Goal: Transaction & Acquisition: Obtain resource

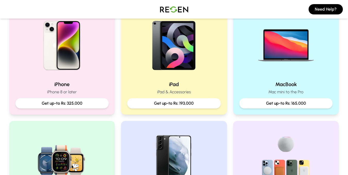
scroll to position [129, 0]
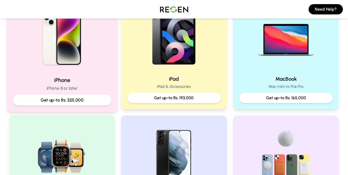
click at [81, 102] on p "Get up-to Rs: 325,000" at bounding box center [61, 100] width 89 height 6
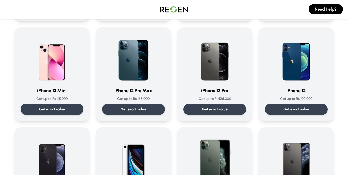
scroll to position [334, 0]
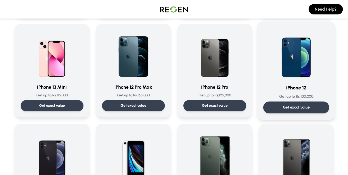
click at [296, 107] on p "Get exact value" at bounding box center [295, 106] width 27 height 5
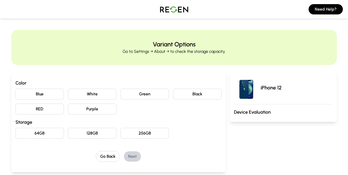
click at [48, 94] on button "Blue" at bounding box center [39, 94] width 48 height 11
click at [48, 131] on button "64GB" at bounding box center [39, 133] width 48 height 11
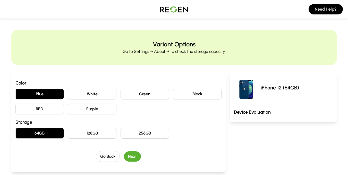
click at [135, 157] on button "Next" at bounding box center [132, 156] width 17 height 10
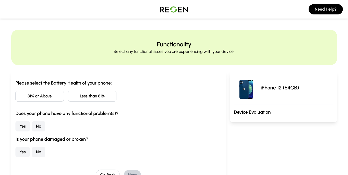
click at [48, 91] on button "81% or Above" at bounding box center [39, 96] width 48 height 11
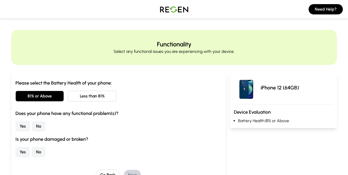
click at [25, 127] on button "Yes" at bounding box center [22, 126] width 14 height 10
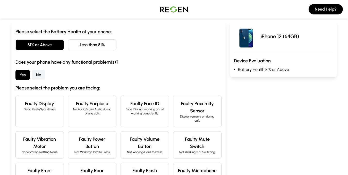
scroll to position [51, 0]
click at [38, 75] on button "No" at bounding box center [38, 74] width 13 height 10
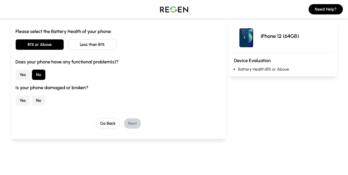
click at [37, 100] on button "No" at bounding box center [38, 100] width 13 height 10
click at [131, 124] on button "Next" at bounding box center [132, 123] width 17 height 10
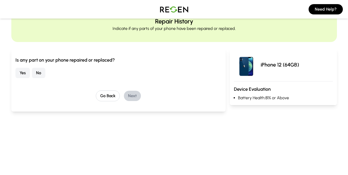
scroll to position [0, 0]
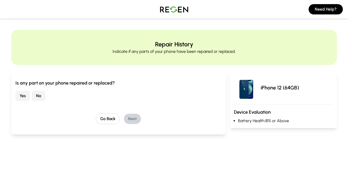
click at [37, 98] on button "No" at bounding box center [38, 96] width 13 height 10
click at [126, 118] on button "Next" at bounding box center [132, 118] width 17 height 10
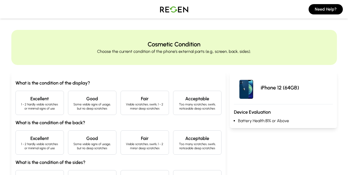
click at [36, 102] on h4 "Excellent" at bounding box center [40, 98] width 40 height 7
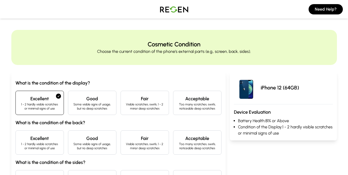
click at [42, 139] on h4 "Excellent" at bounding box center [40, 138] width 40 height 7
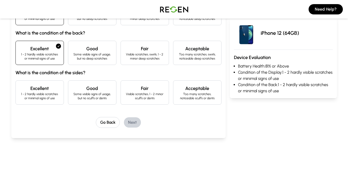
scroll to position [103, 0]
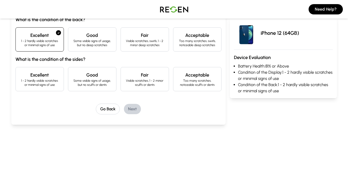
click at [37, 81] on p "1 - 2 hardly visible scratches or minimal signs of use" at bounding box center [40, 82] width 40 height 8
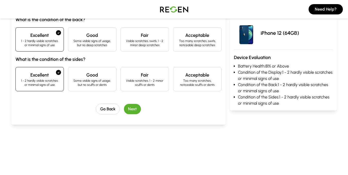
click at [128, 109] on button "Next" at bounding box center [132, 109] width 17 height 10
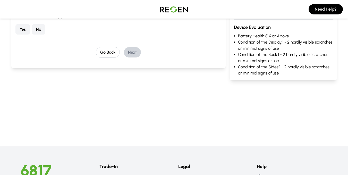
scroll to position [46, 0]
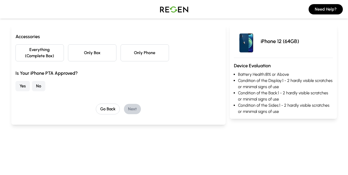
click at [46, 56] on button "Everything (Complete Box)" at bounding box center [39, 52] width 48 height 17
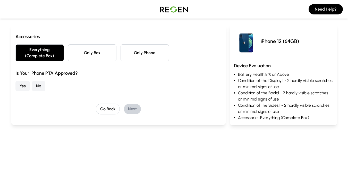
click at [39, 87] on button "No" at bounding box center [38, 86] width 13 height 10
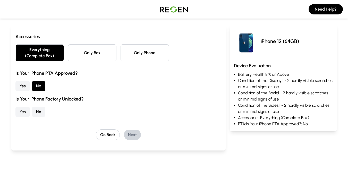
click at [37, 112] on button "No" at bounding box center [38, 112] width 13 height 10
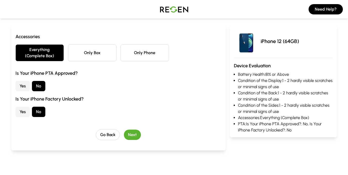
click at [132, 134] on button "Next" at bounding box center [132, 134] width 17 height 10
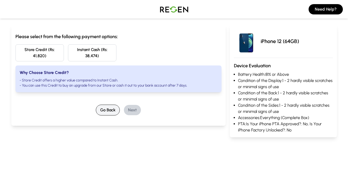
click at [110, 112] on button "Go Back" at bounding box center [108, 109] width 24 height 11
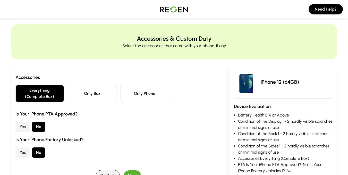
scroll to position [0, 0]
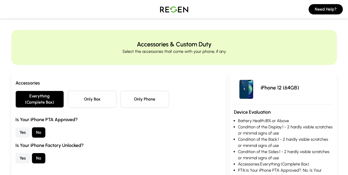
click at [25, 156] on button "Yes" at bounding box center [22, 158] width 14 height 10
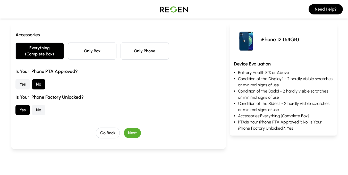
scroll to position [51, 0]
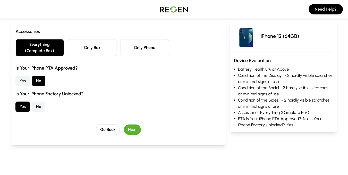
click at [129, 131] on button "Next" at bounding box center [132, 129] width 17 height 10
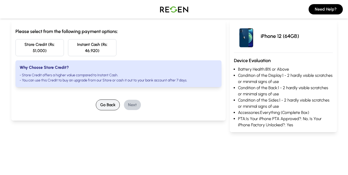
click at [111, 106] on button "Go Back" at bounding box center [108, 104] width 24 height 11
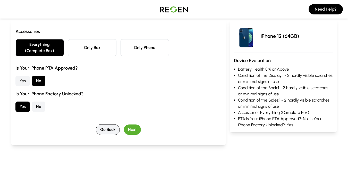
scroll to position [0, 0]
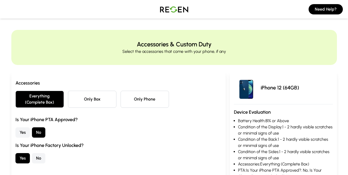
click at [19, 131] on button "Yes" at bounding box center [22, 132] width 14 height 10
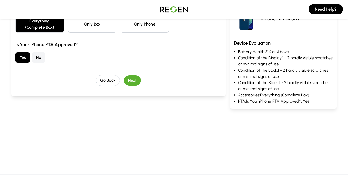
scroll to position [77, 0]
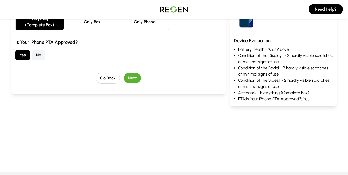
click at [131, 81] on button "Next" at bounding box center [132, 78] width 17 height 10
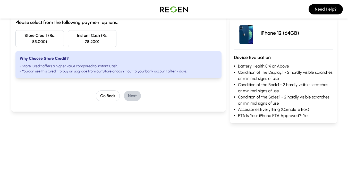
scroll to position [51, 0]
